Goal: Navigation & Orientation: Find specific page/section

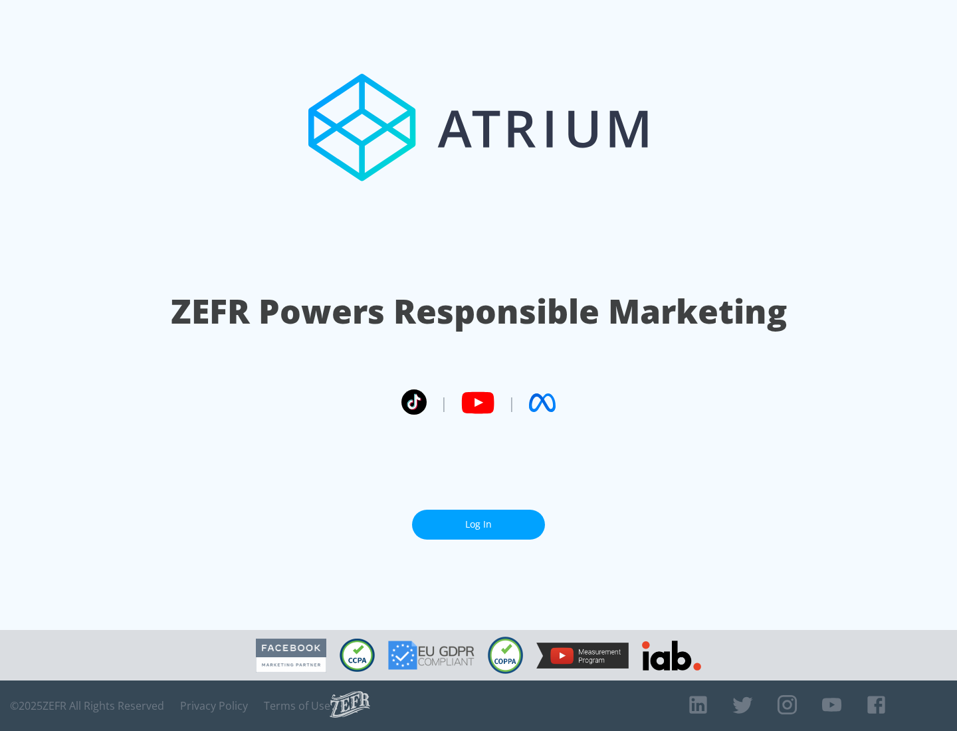
click at [479, 524] on link "Log In" at bounding box center [478, 525] width 133 height 30
